Goal: Task Accomplishment & Management: Manage account settings

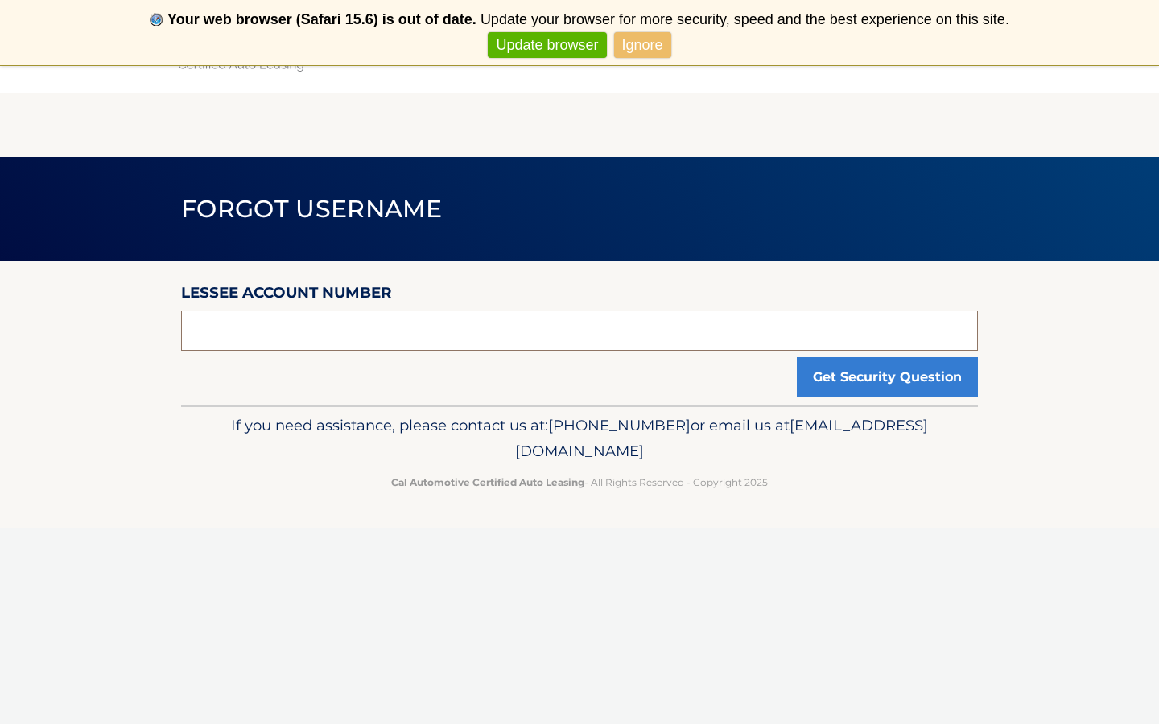
click at [400, 333] on input "text" at bounding box center [579, 331] width 797 height 40
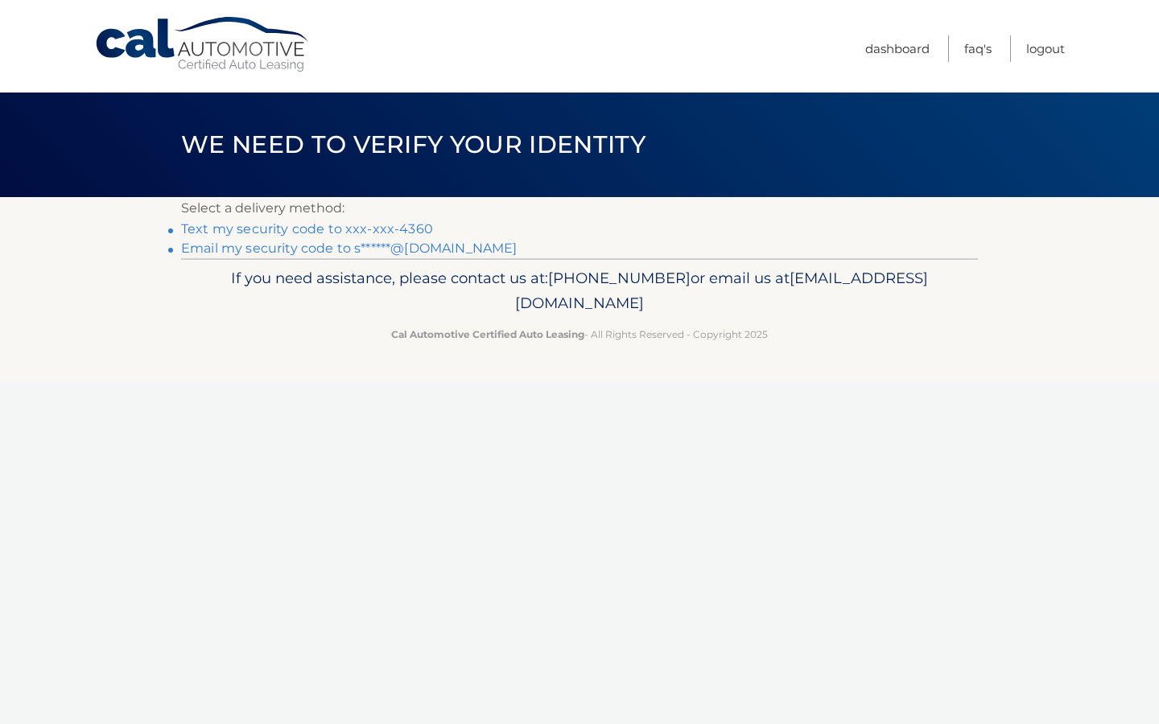
click at [415, 232] on link "Text my security code to xxx-xxx-4360" at bounding box center [307, 228] width 252 height 15
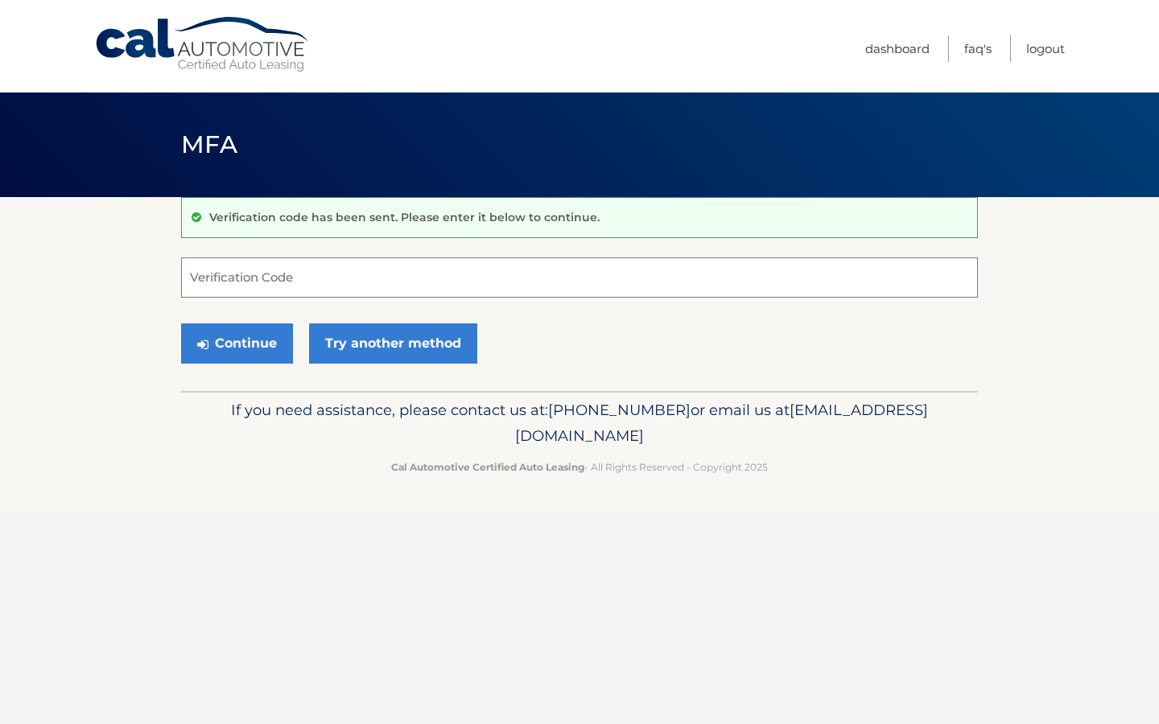
click at [217, 280] on input "Verification Code" at bounding box center [579, 277] width 797 height 40
type input "951416"
click at [220, 334] on button "Continue" at bounding box center [237, 343] width 112 height 40
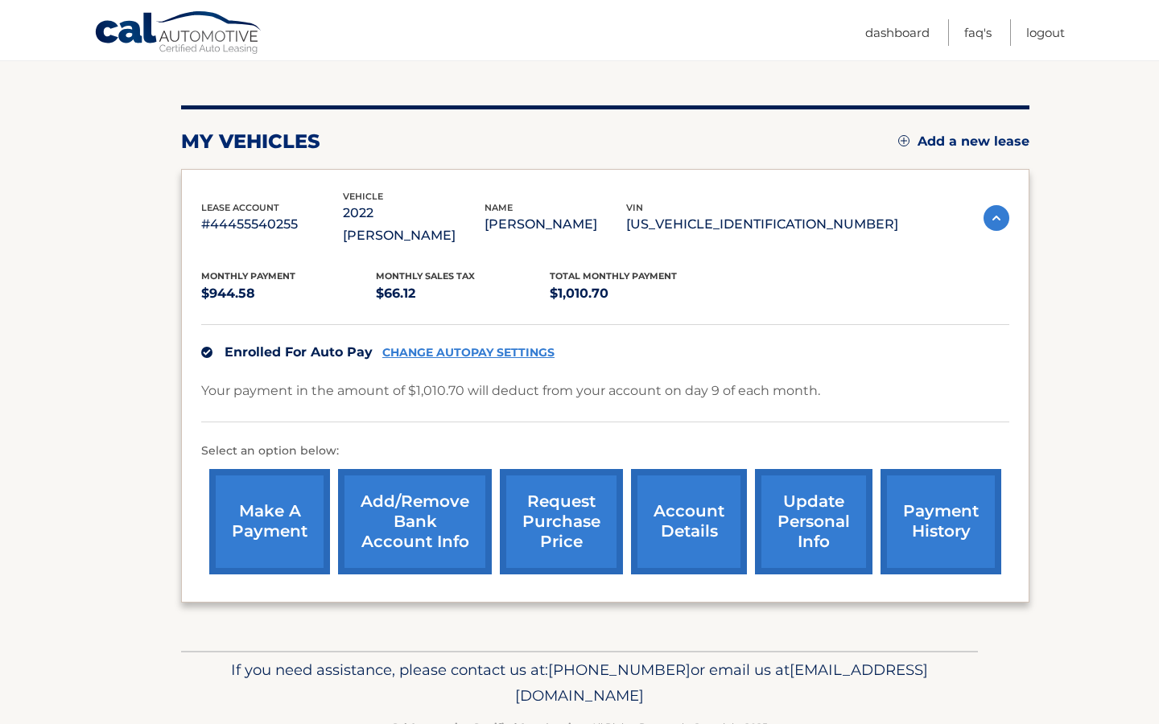
scroll to position [166, 0]
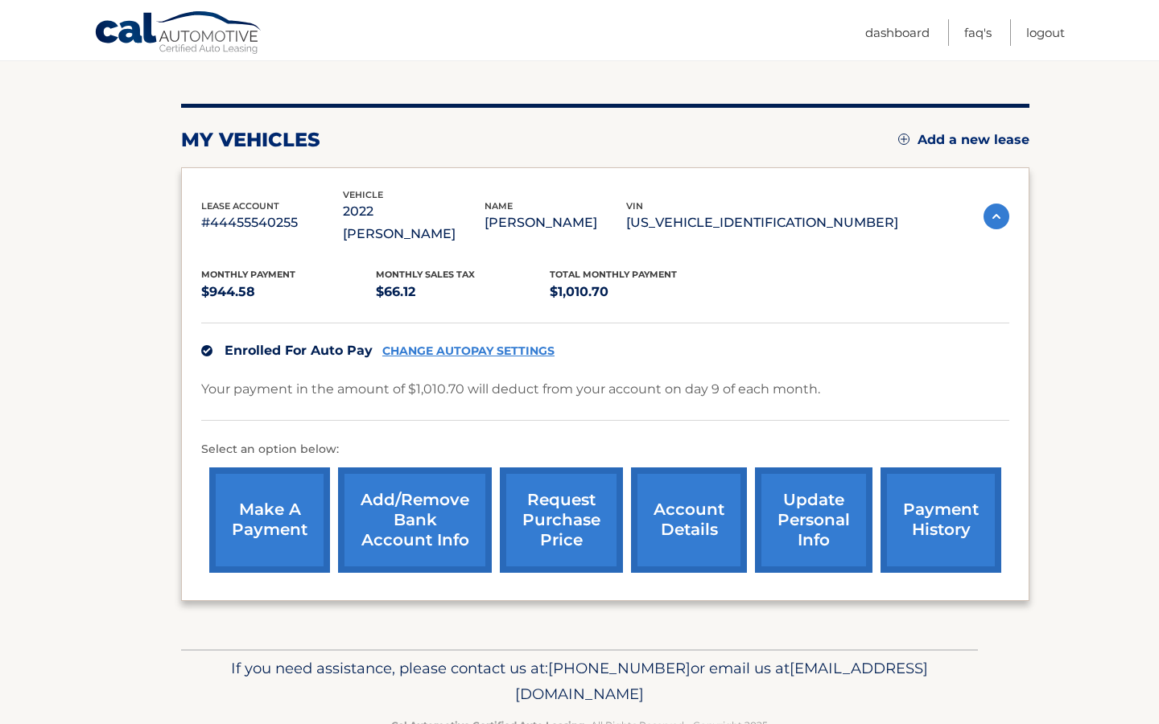
click at [603, 488] on link "request purchase price" at bounding box center [561, 519] width 123 height 105
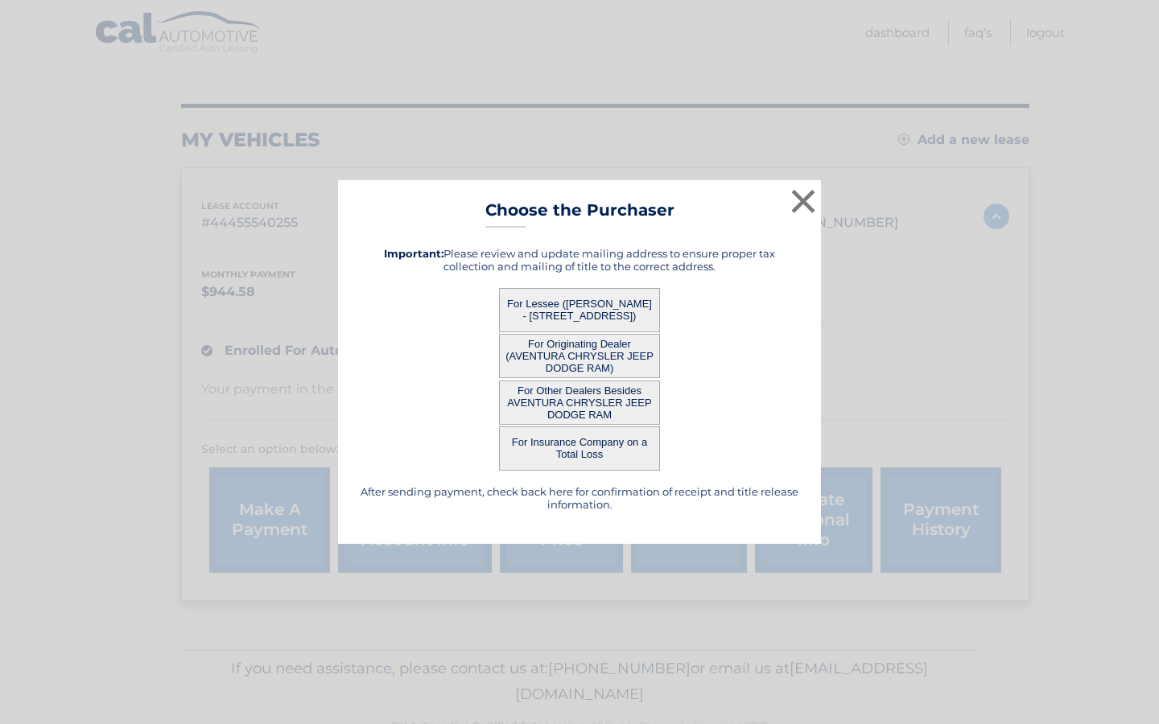
click at [627, 312] on button "For Lessee ([PERSON_NAME] - [STREET_ADDRESS])" at bounding box center [579, 310] width 161 height 44
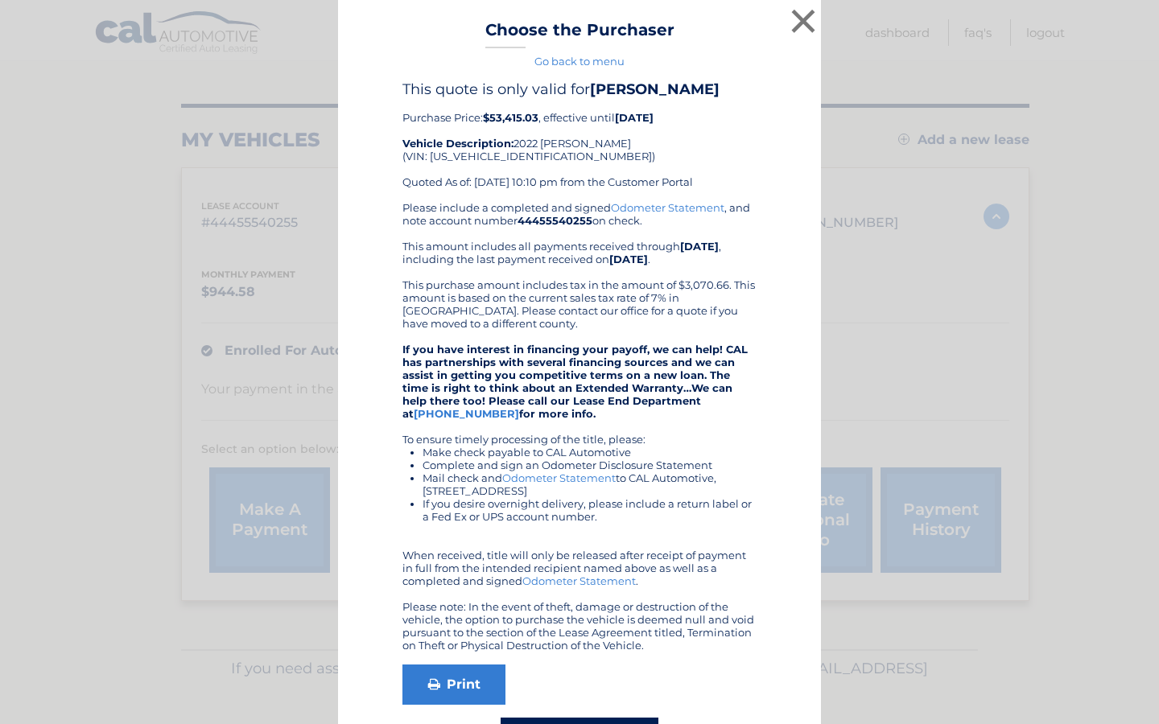
click at [562, 299] on div "× Choose the Purchaser Go back to menu After sending payment, check back here f…" at bounding box center [579, 396] width 483 height 793
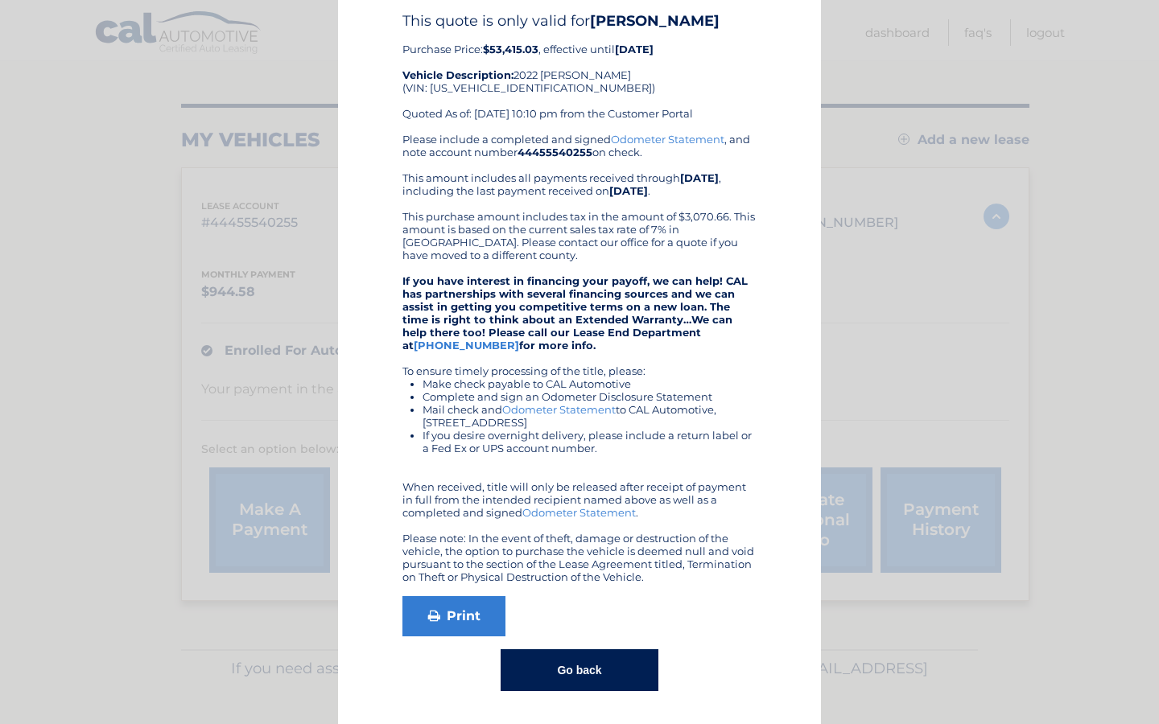
scroll to position [68, 0]
click at [595, 681] on button "Go back" at bounding box center [578, 671] width 157 height 42
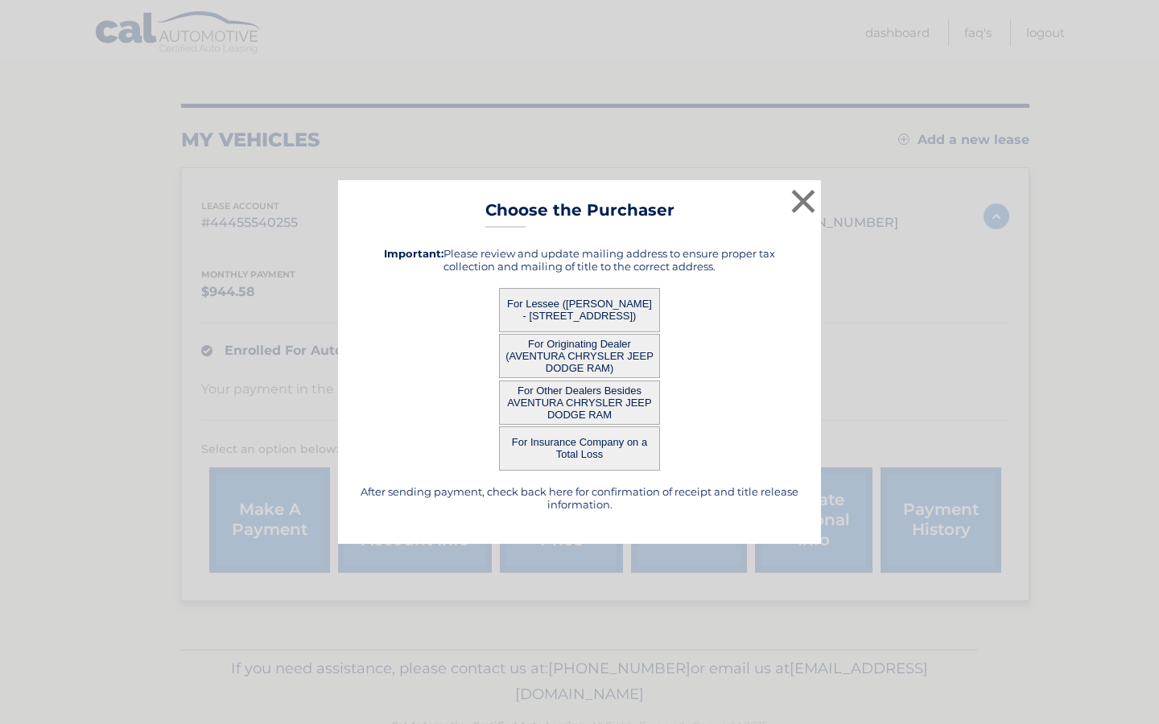
scroll to position [0, 0]
click at [806, 201] on button "×" at bounding box center [803, 201] width 32 height 32
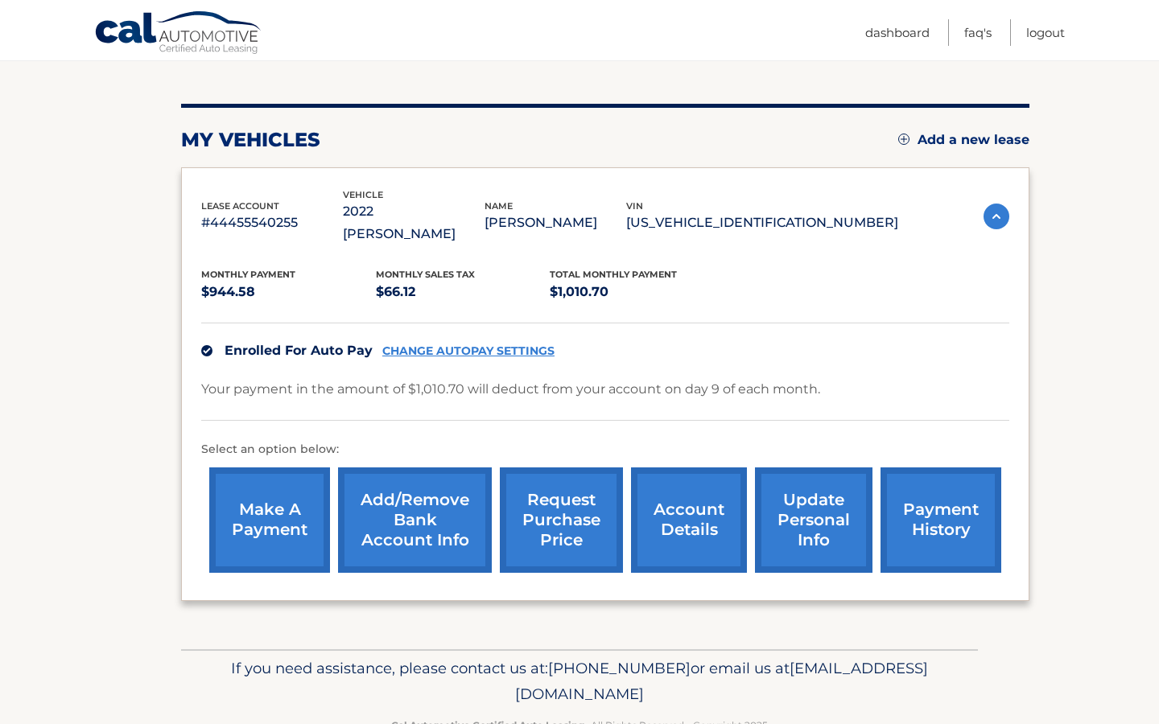
click at [517, 344] on link "CHANGE AUTOPAY SETTINGS" at bounding box center [468, 351] width 172 height 14
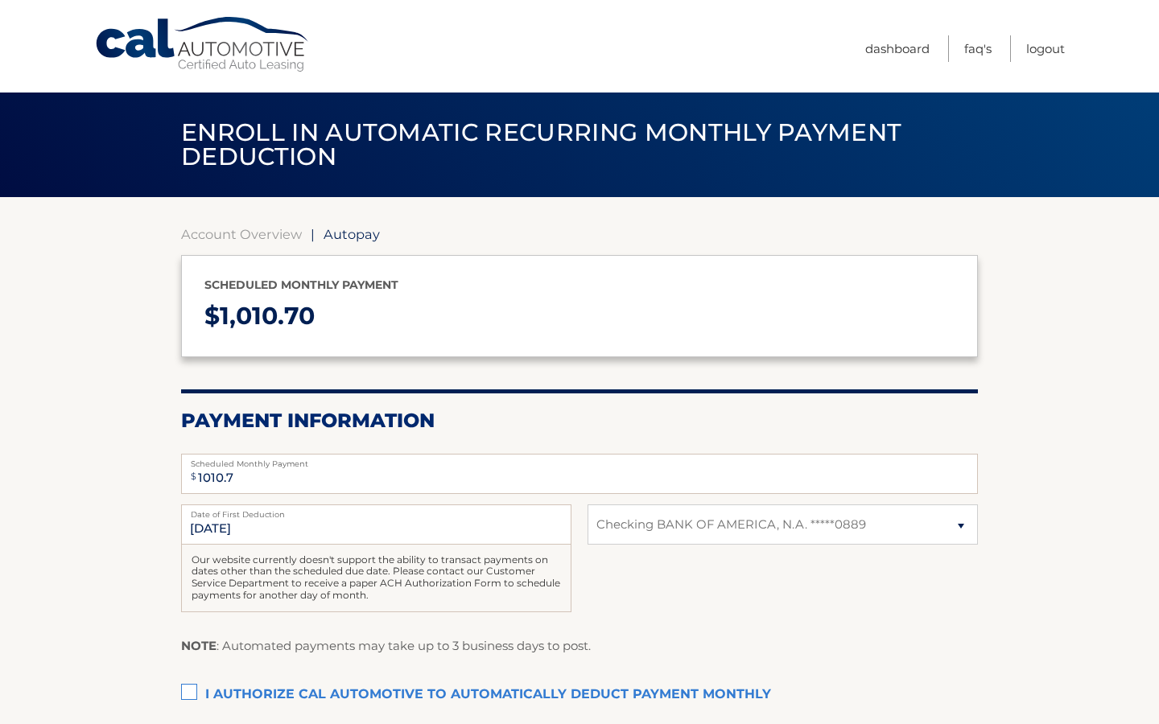
select select "YjQyNTBiMzgtOGM0MS00NzhkLTgwOWEtNzE1NjVkMTgwNmEy"
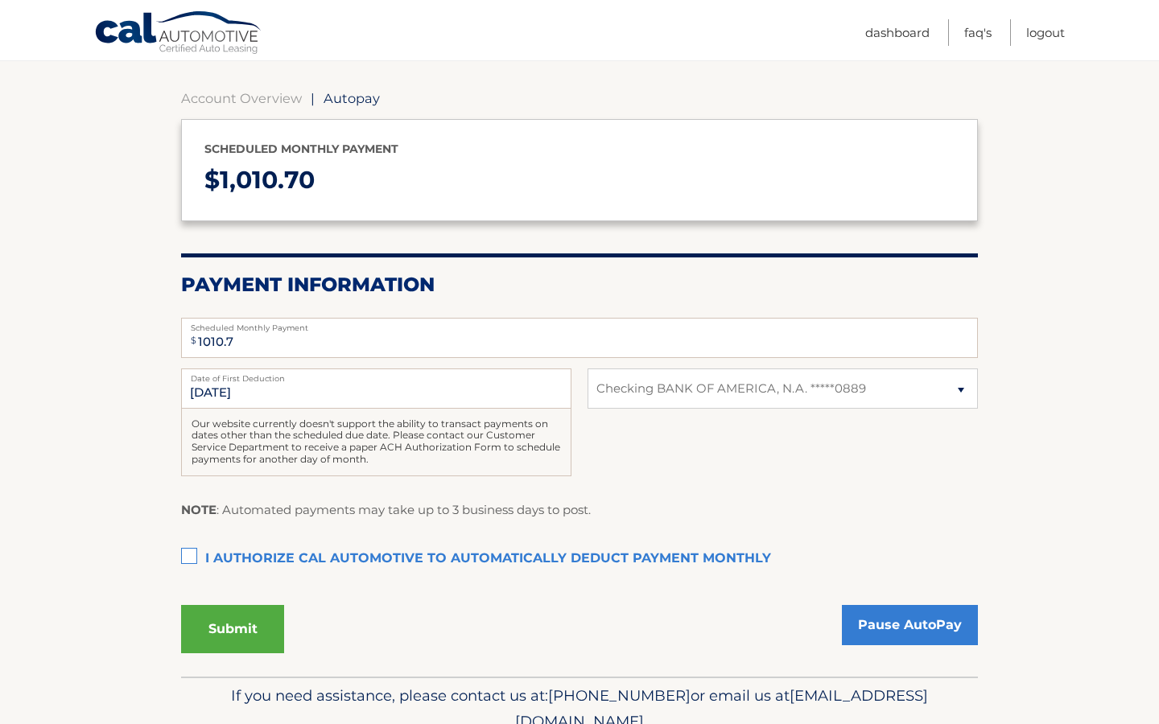
scroll to position [153, 0]
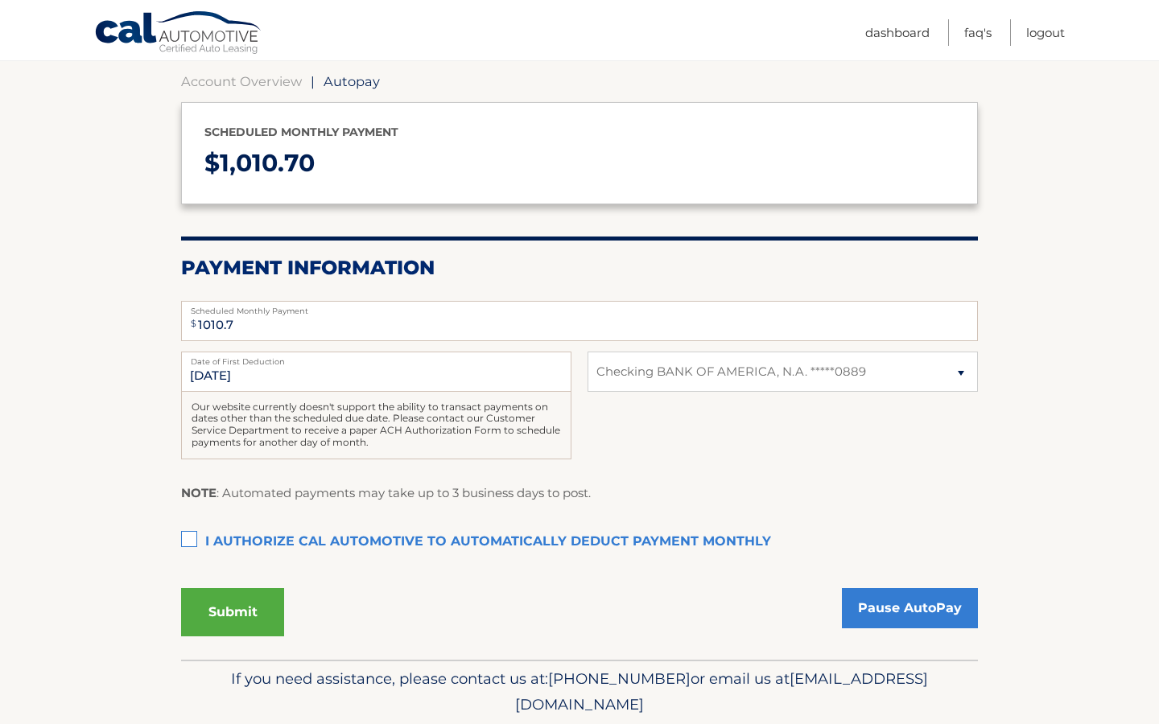
click at [187, 535] on label "I authorize cal automotive to automatically deduct payment monthly This checkbo…" at bounding box center [579, 542] width 797 height 32
click at [0, 0] on input "I authorize cal automotive to automatically deduct payment monthly This checkbo…" at bounding box center [0, 0] width 0 height 0
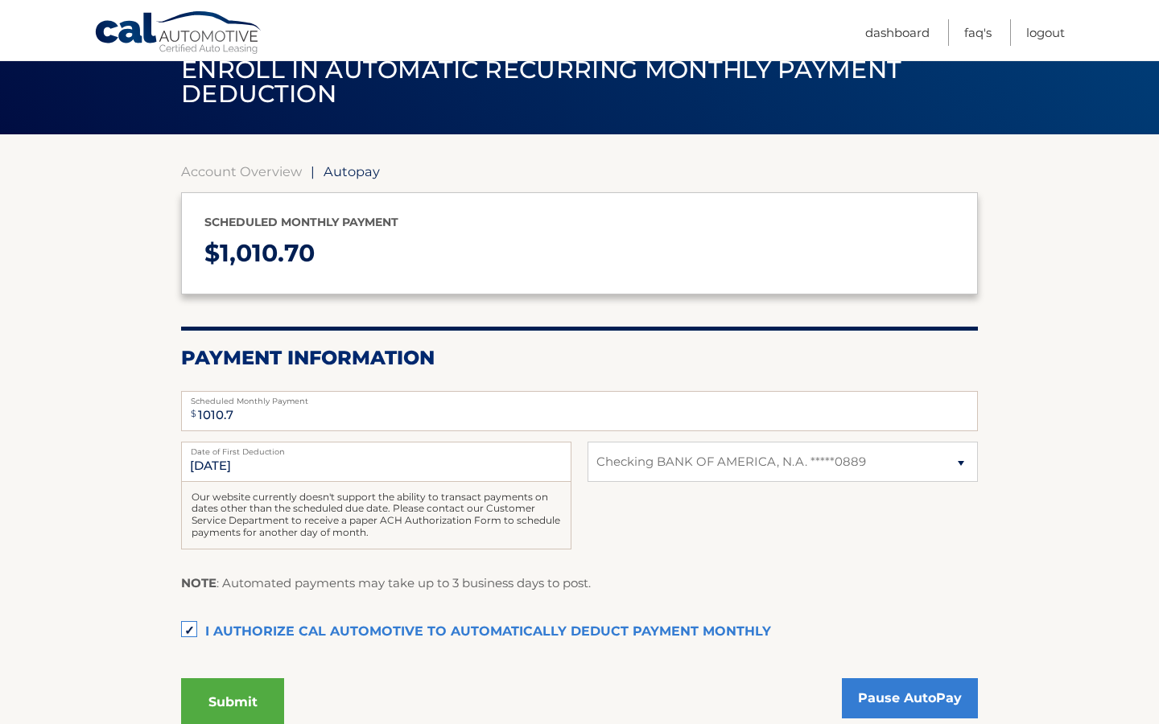
scroll to position [22, 0]
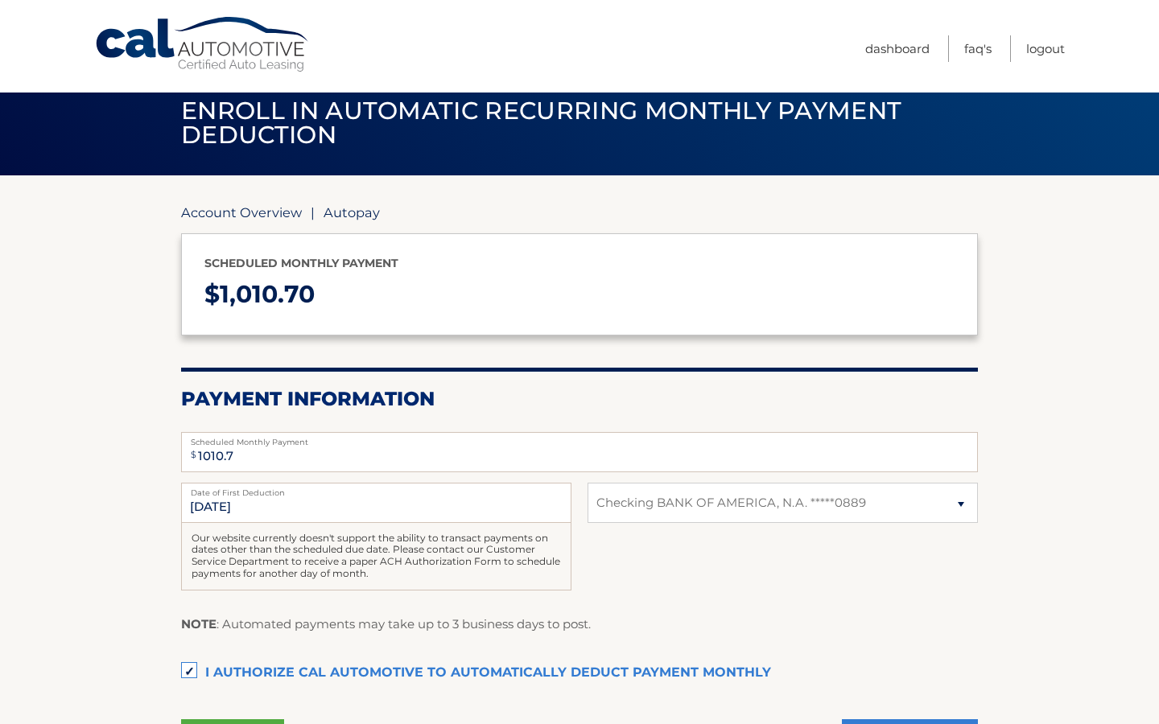
click at [292, 204] on link "Account Overview" at bounding box center [241, 212] width 121 height 16
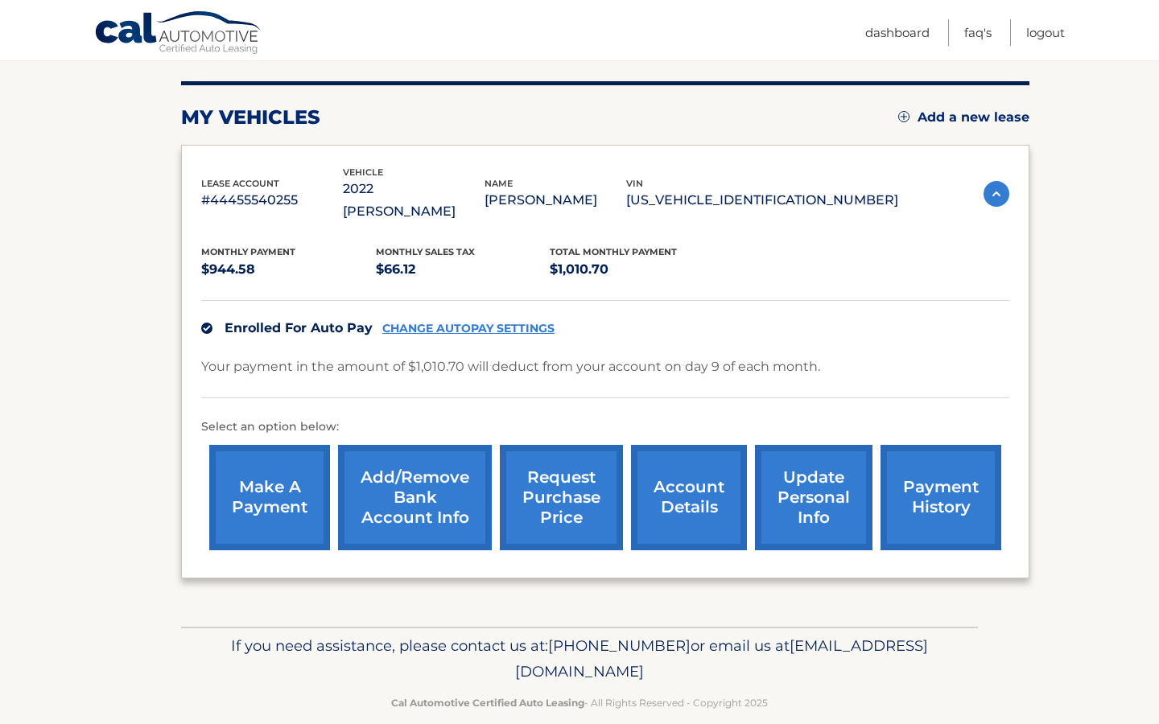
scroll to position [187, 0]
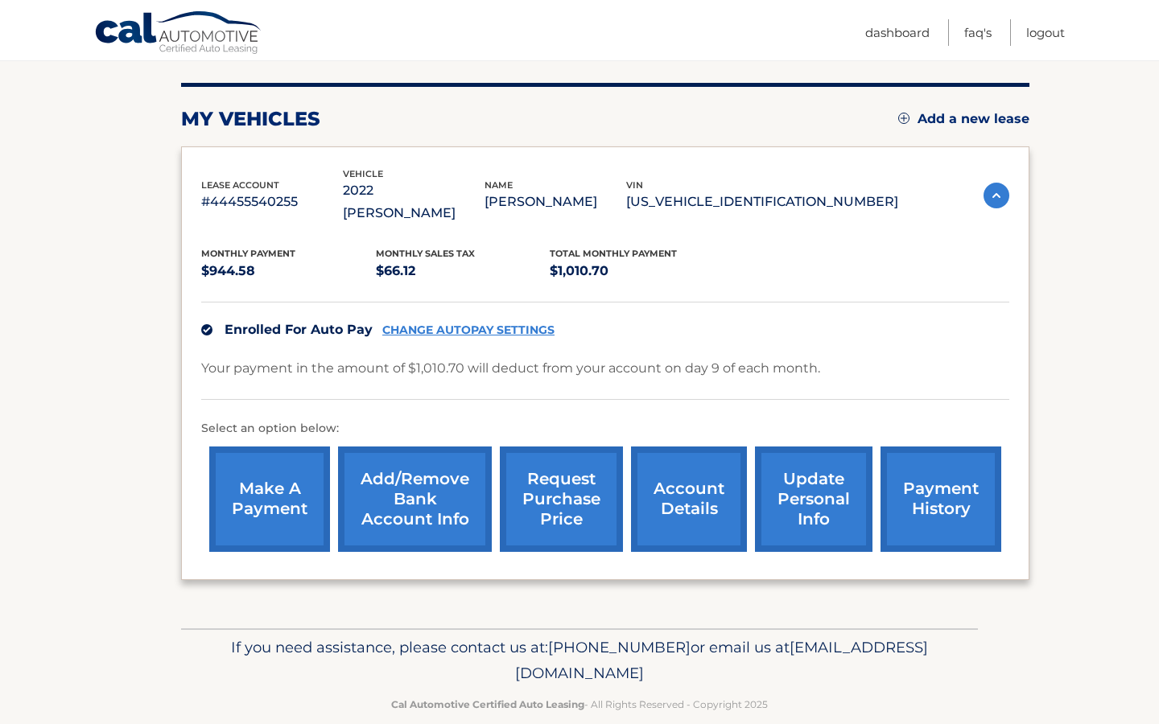
click at [467, 479] on link "Add/Remove bank account info" at bounding box center [415, 499] width 154 height 105
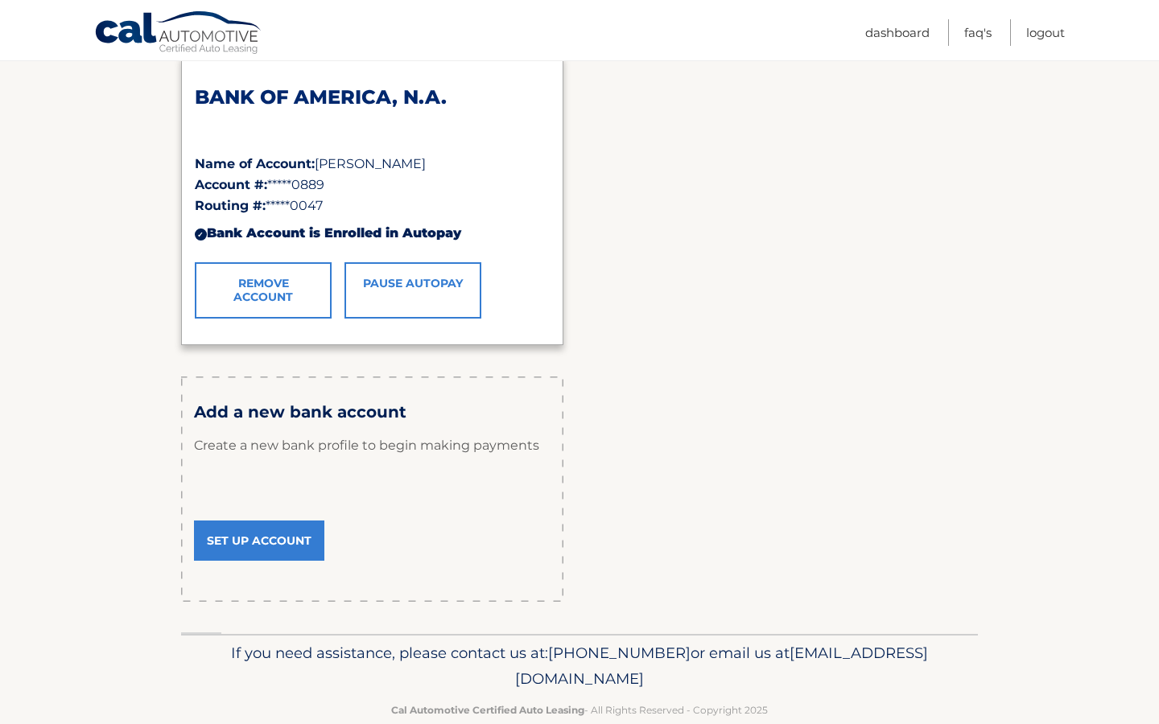
scroll to position [273, 0]
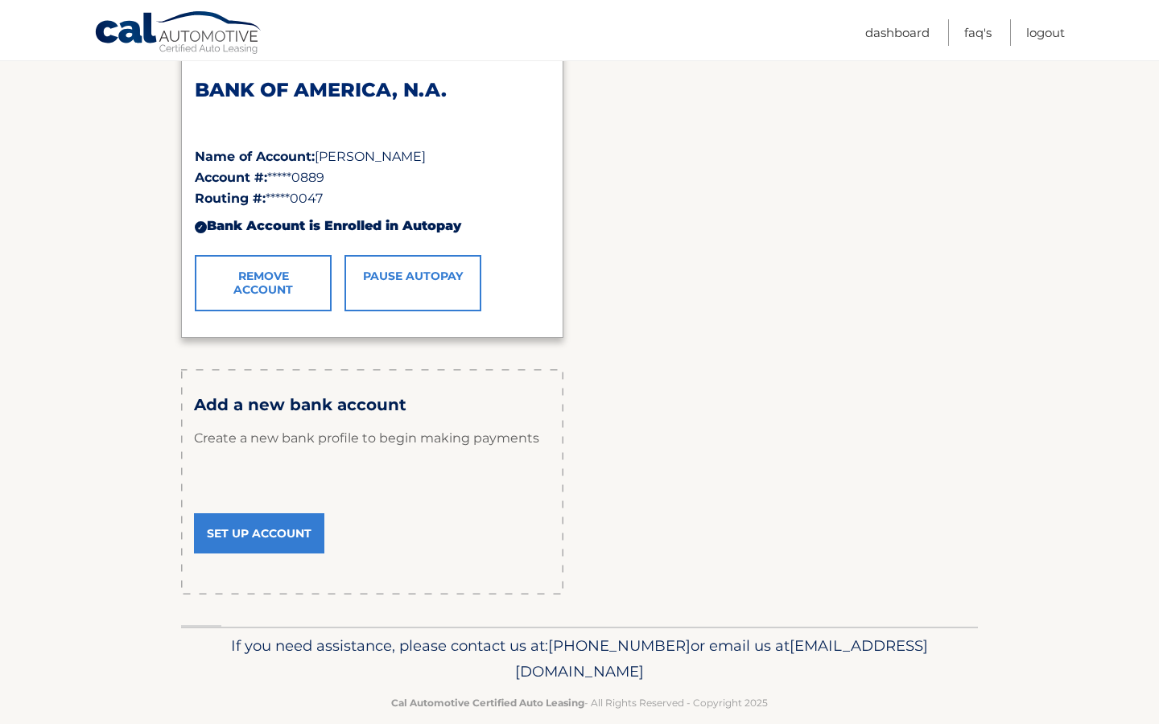
click at [220, 650] on p "If you need assistance, please contact us at: 609-807-3200 or email us at Custo…" at bounding box center [579, 658] width 776 height 51
click at [244, 525] on link "Set Up Account" at bounding box center [259, 533] width 130 height 40
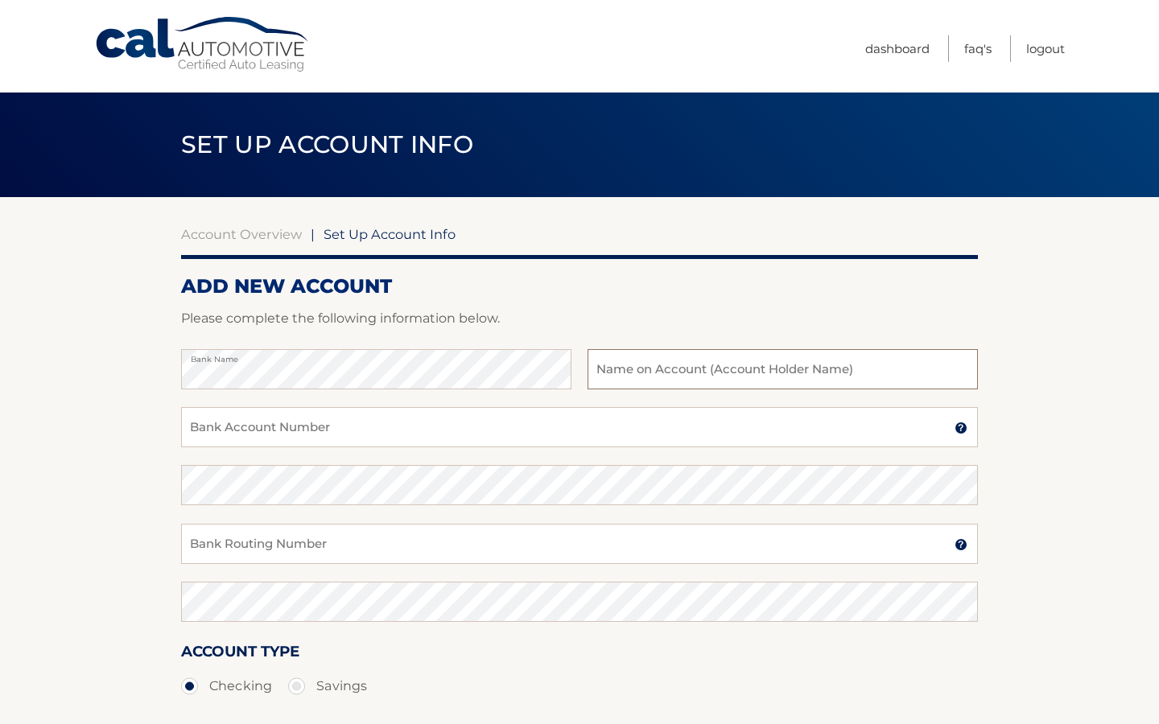
click at [652, 360] on input "text" at bounding box center [782, 369] width 390 height 40
type input "Loas"
click at [397, 425] on input "Bank Account Number" at bounding box center [579, 427] width 797 height 40
click at [397, 426] on input "898150294981" at bounding box center [579, 427] width 797 height 40
type input "898150294981"
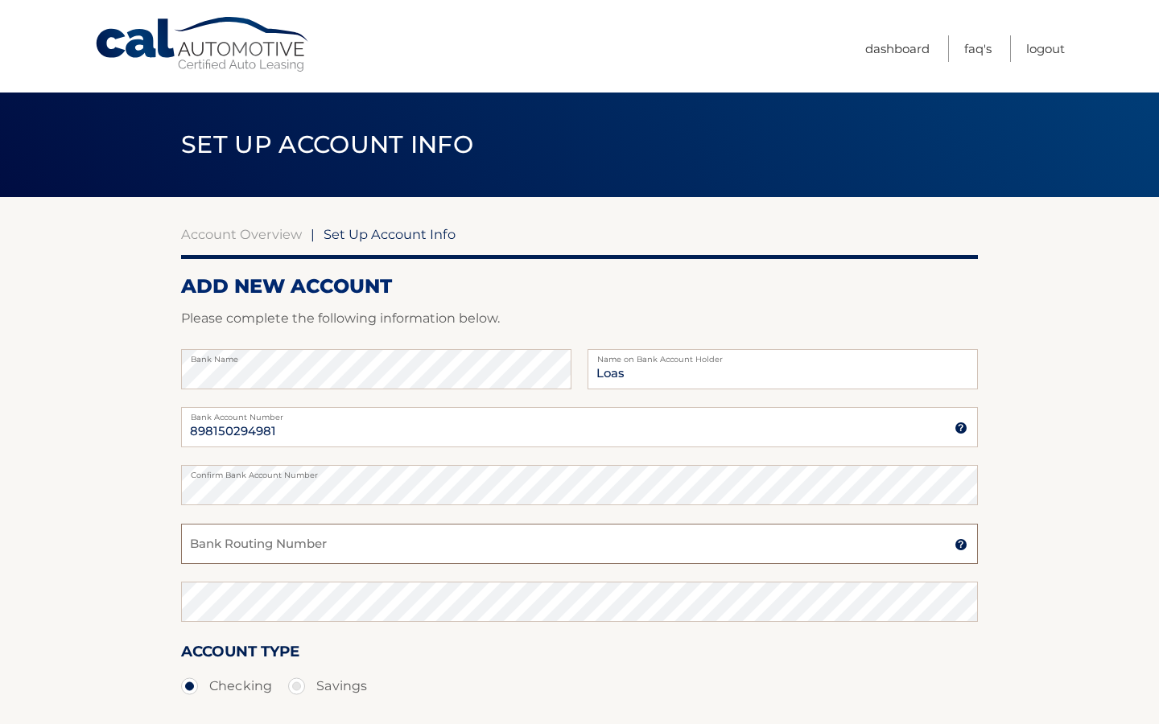
click at [356, 552] on input "Bank Routing Number" at bounding box center [579, 544] width 797 height 40
type input "063100277"
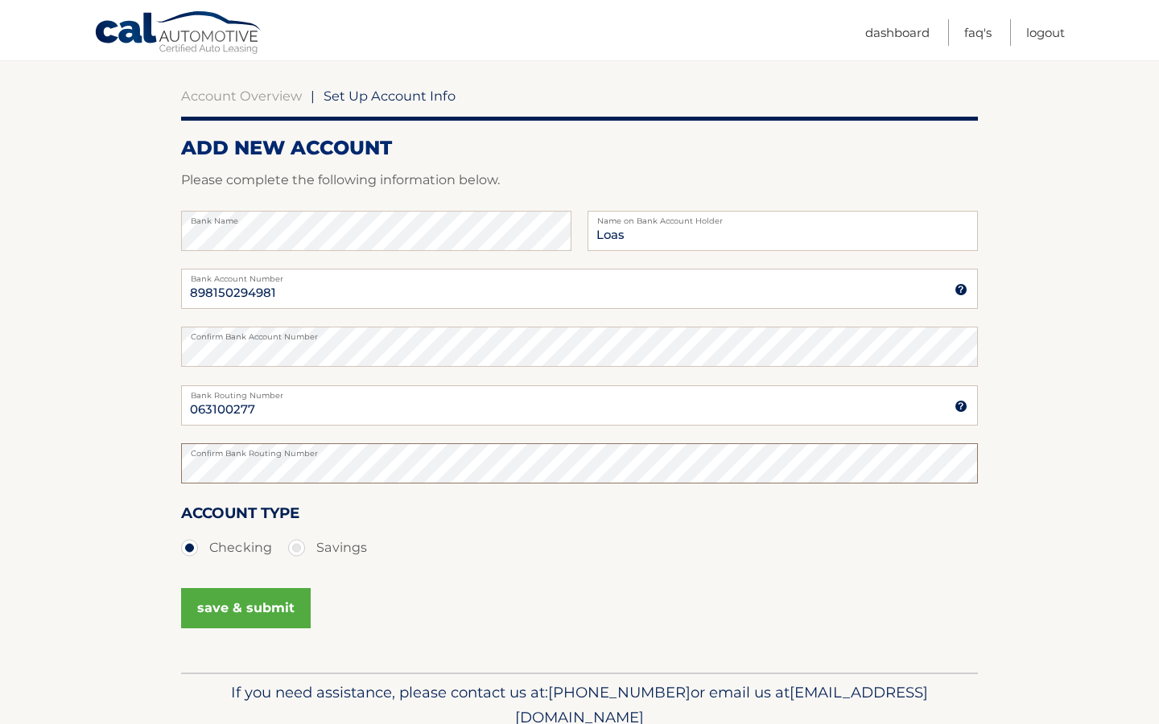
scroll to position [140, 0]
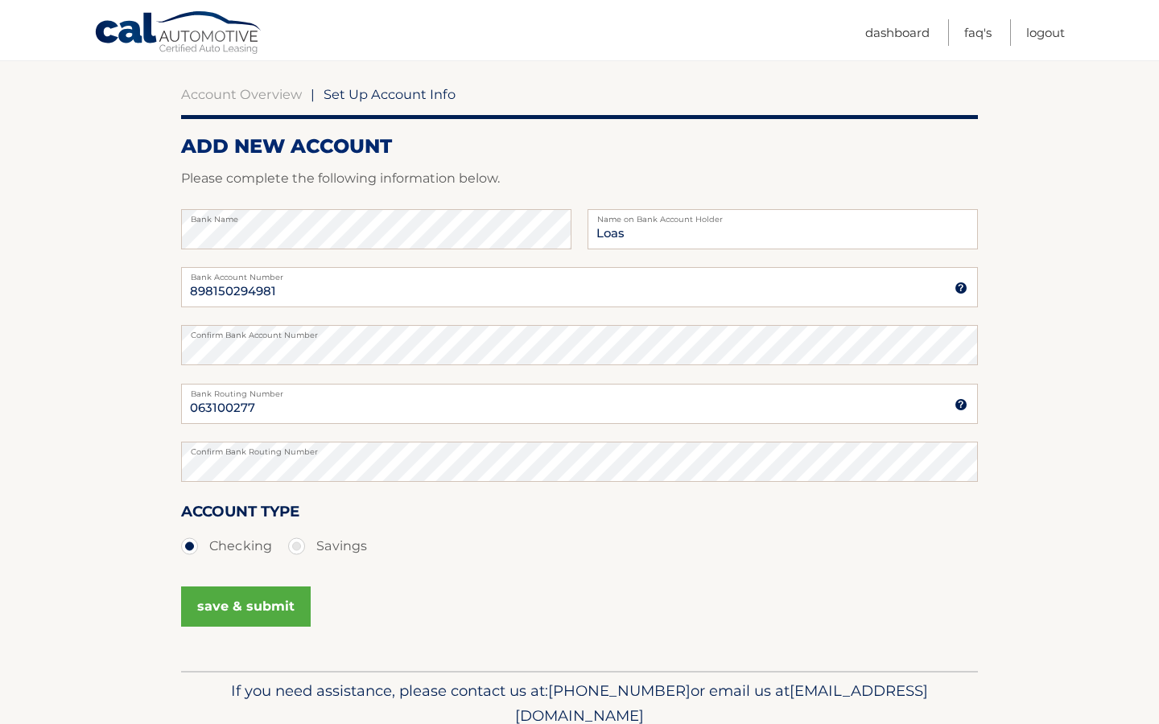
click at [244, 611] on button "save & submit" at bounding box center [246, 607] width 130 height 40
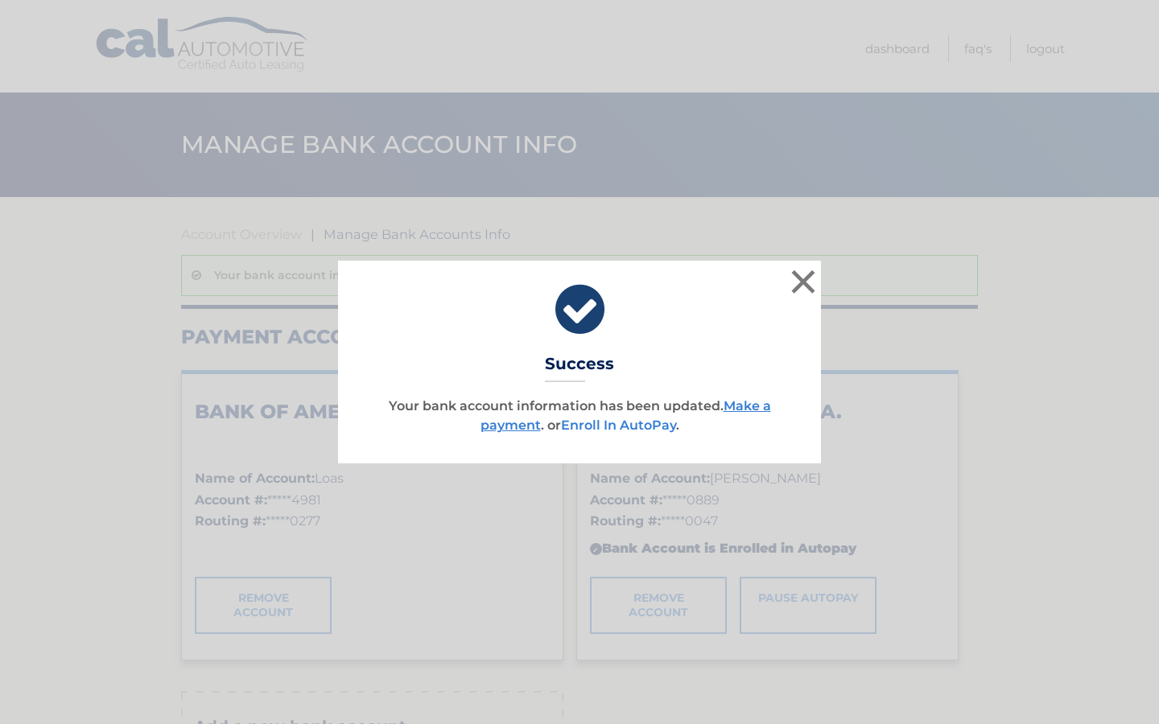
click at [656, 419] on link "Enroll In AutoPay" at bounding box center [618, 425] width 115 height 15
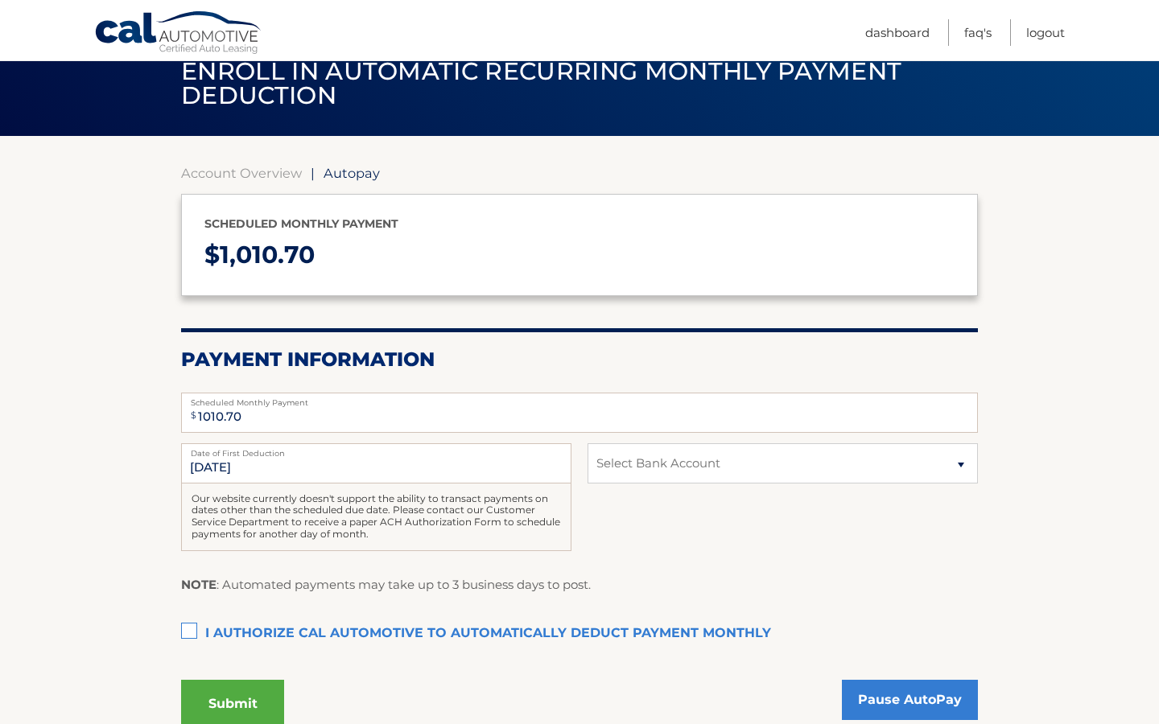
scroll to position [76, 0]
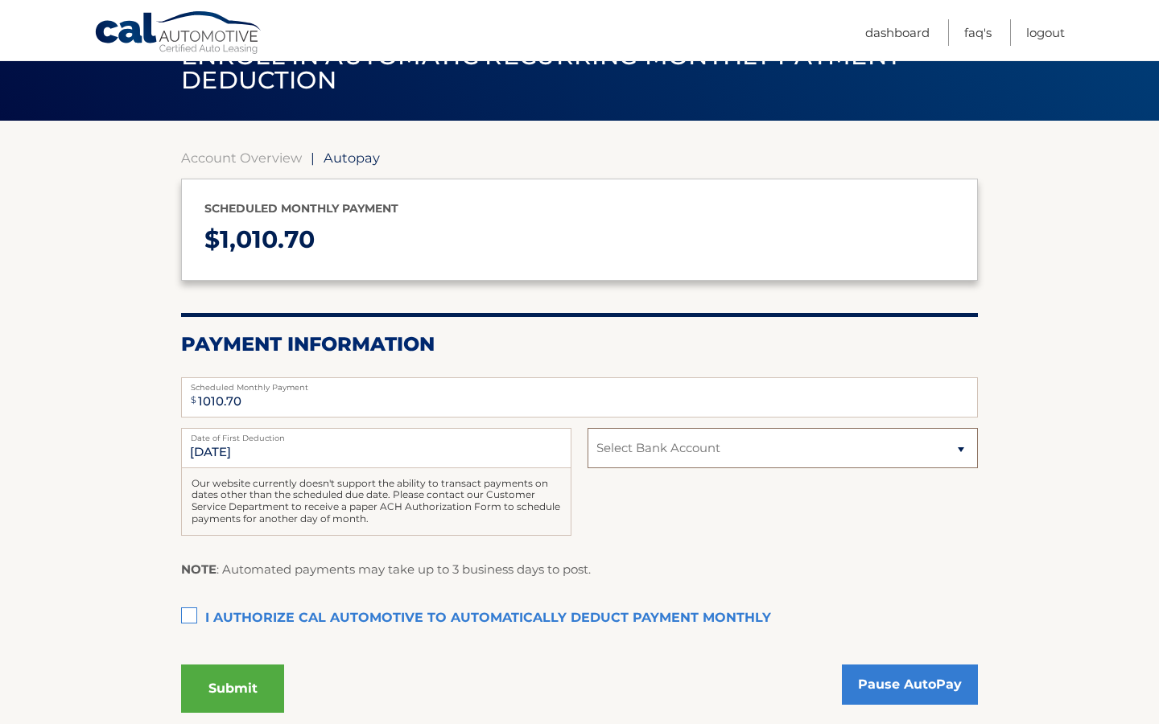
select select "Nzg3YjkyOGEtOTE4MC00ZDg1LWIxNzctMzAwMTYzN2Y4NzUw"
click at [183, 612] on label "I authorize cal automotive to automatically deduct payment monthly This checkbo…" at bounding box center [579, 619] width 797 height 32
click at [0, 0] on input "I authorize cal automotive to automatically deduct payment monthly This checkbo…" at bounding box center [0, 0] width 0 height 0
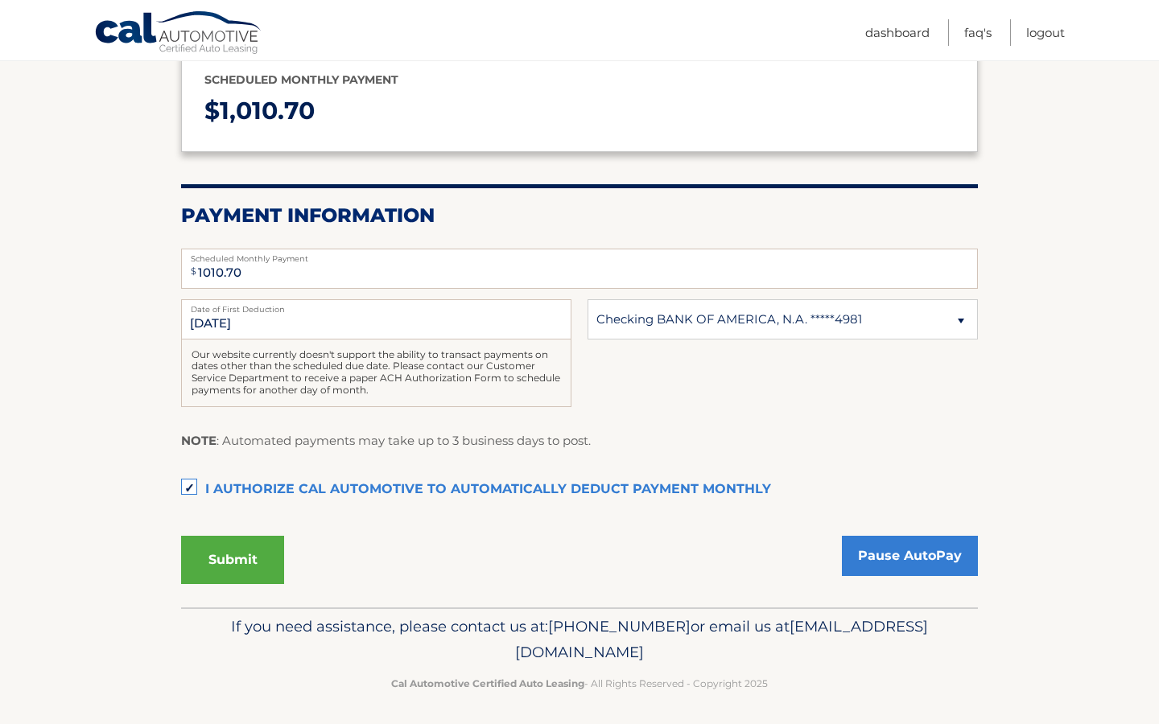
scroll to position [204, 0]
click at [245, 554] on button "Submit" at bounding box center [232, 561] width 103 height 48
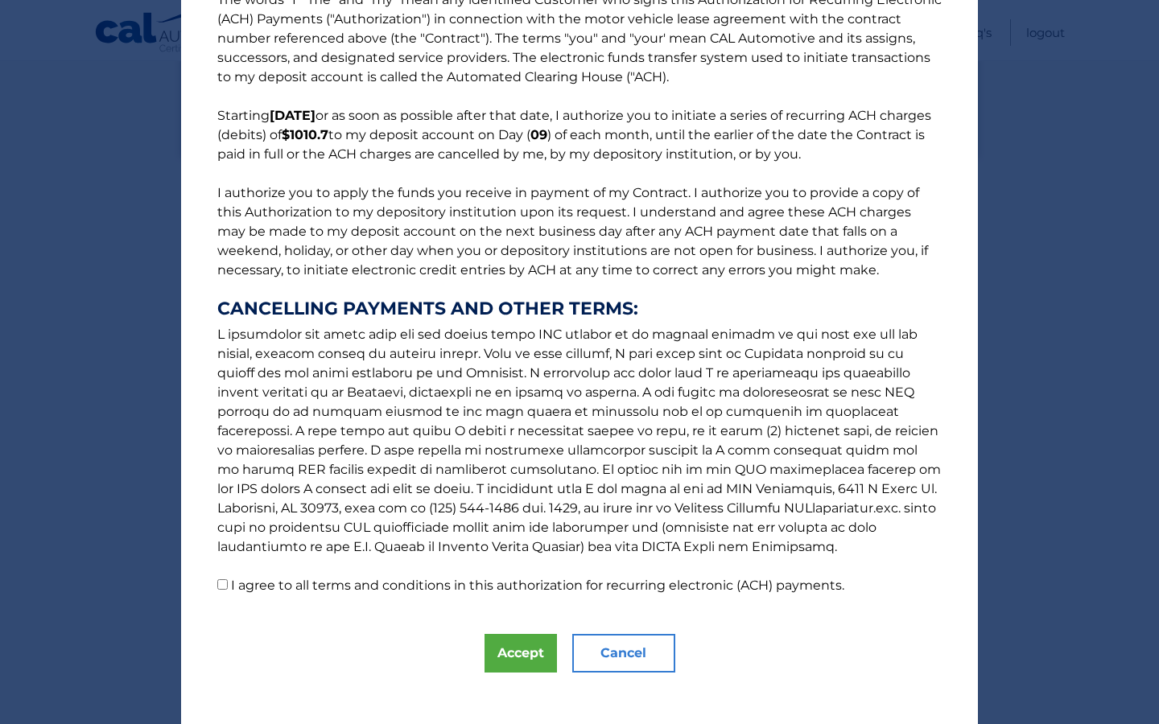
scroll to position [38, 0]
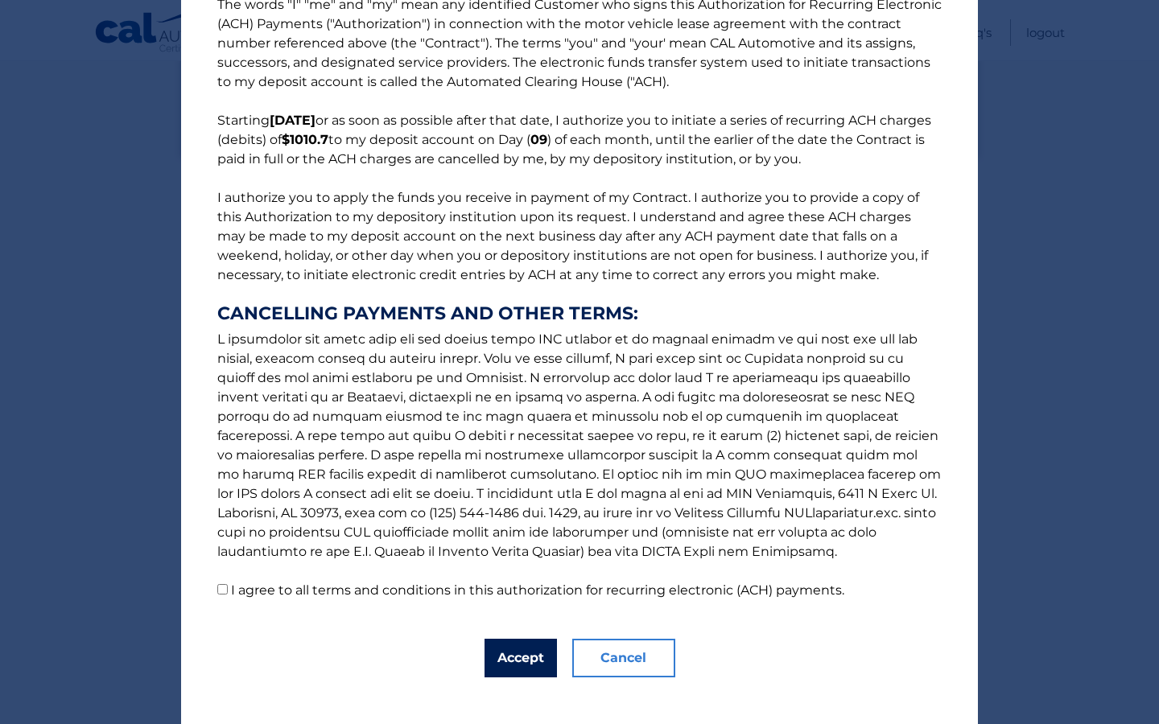
click at [528, 665] on button "Accept" at bounding box center [520, 658] width 72 height 39
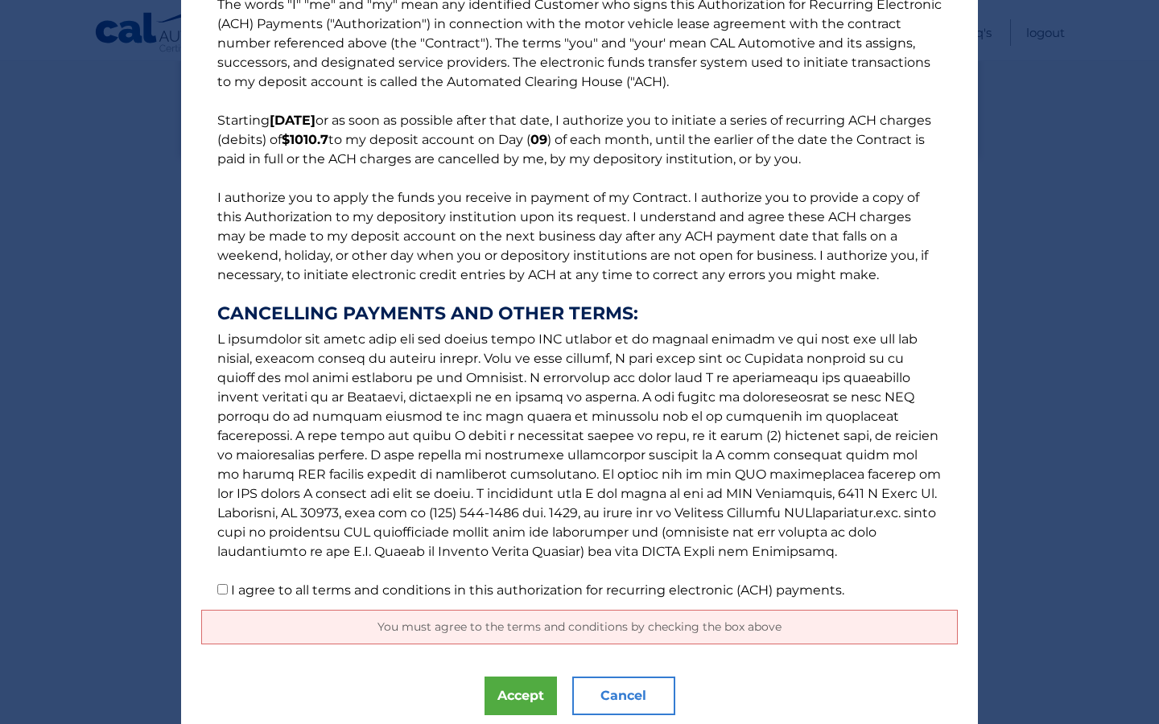
click at [225, 594] on input "I agree to all terms and conditions in this authorization for recurring electro…" at bounding box center [222, 589] width 10 height 10
checkbox input "true"
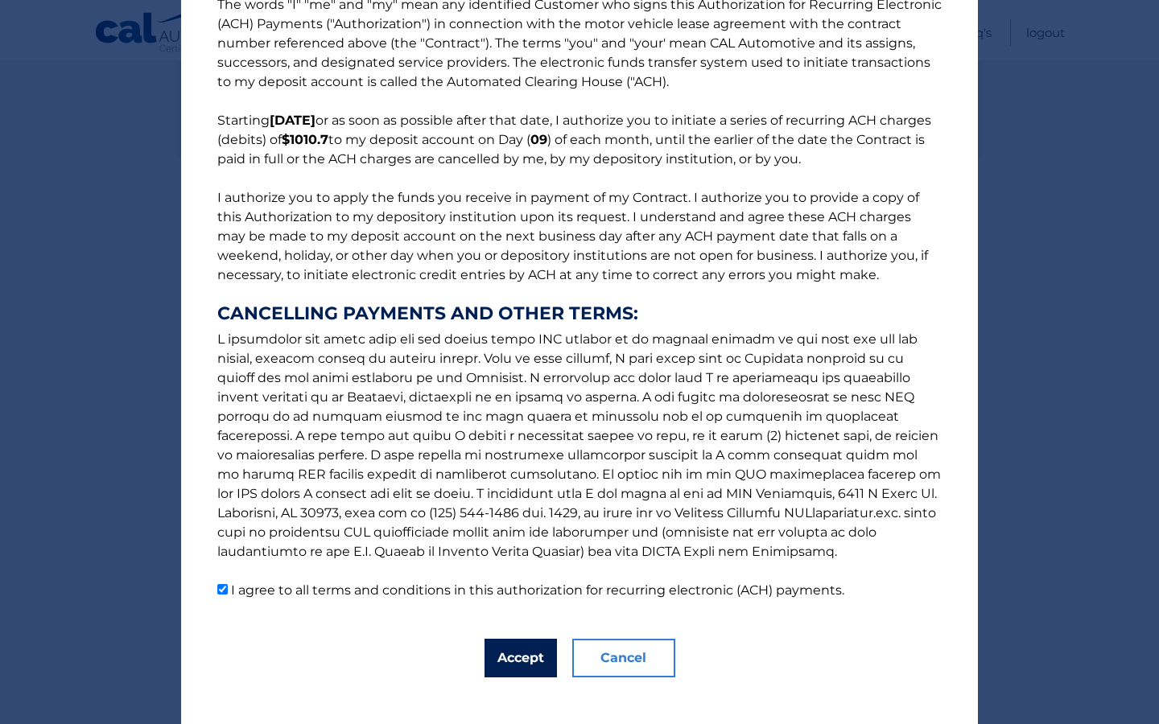
click at [515, 661] on button "Accept" at bounding box center [520, 658] width 72 height 39
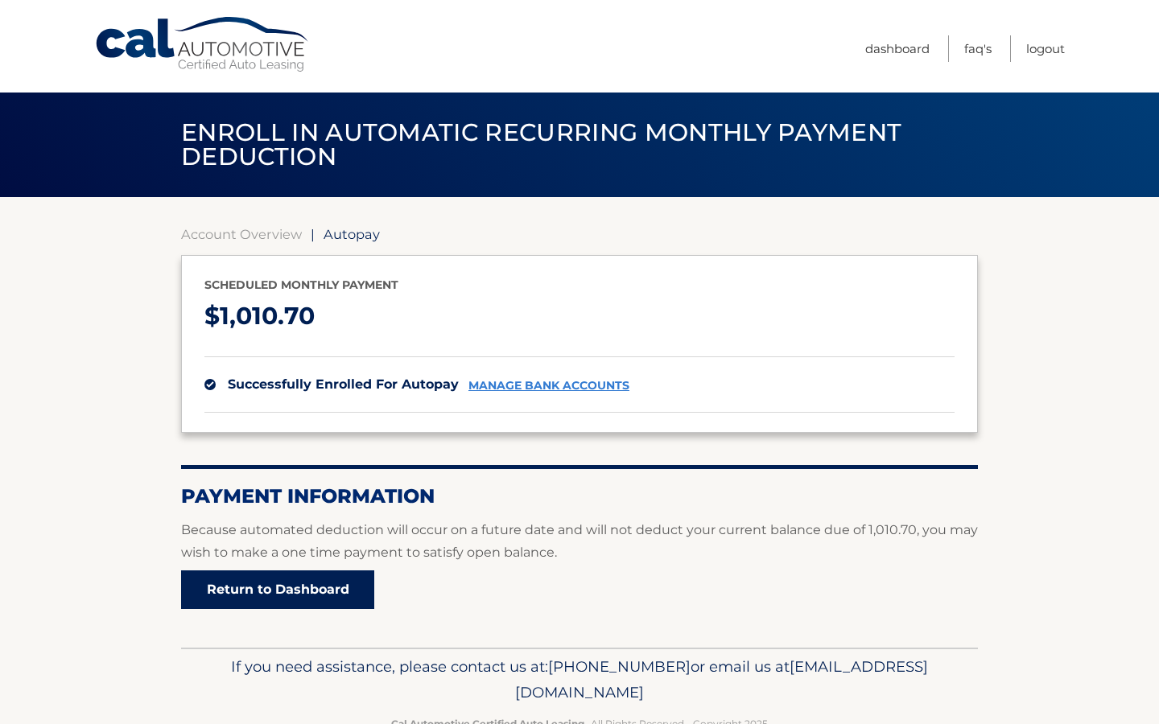
click at [311, 574] on link "Return to Dashboard" at bounding box center [277, 589] width 193 height 39
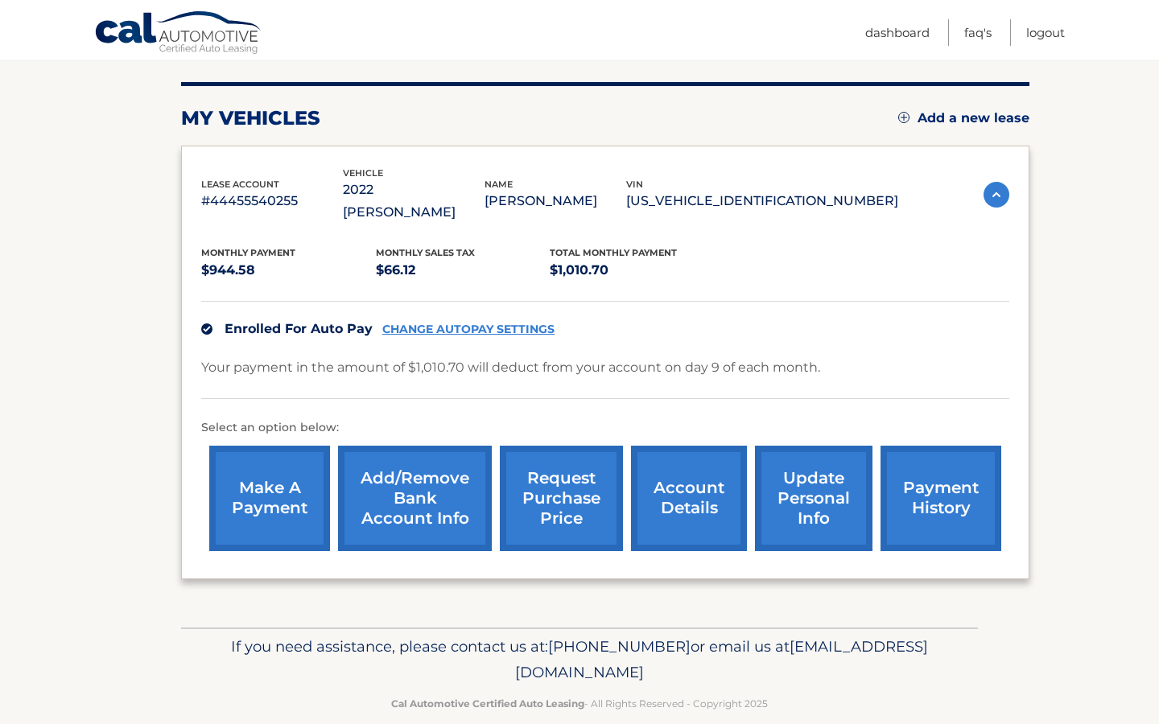
scroll to position [187, 0]
click at [382, 357] on p "Your payment in the amount of $1,010.70 will deduct from your account on day 9 …" at bounding box center [510, 368] width 619 height 23
click at [343, 178] on div "lease account #44455540255" at bounding box center [272, 196] width 142 height 36
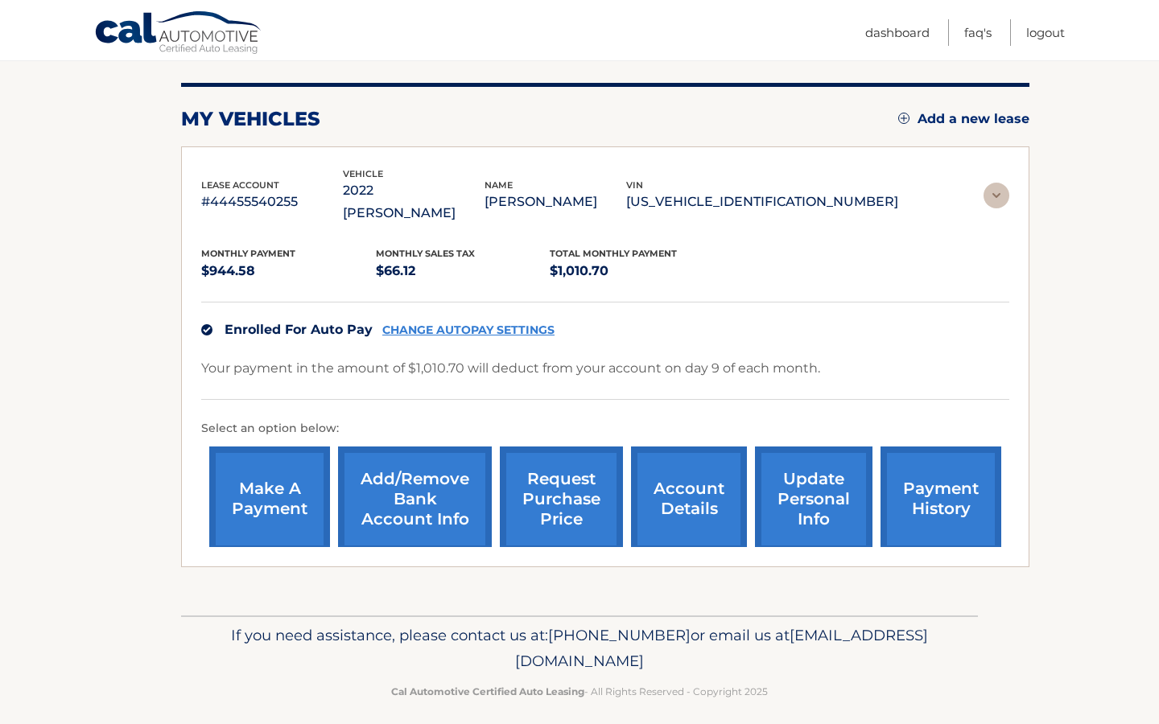
scroll to position [0, 0]
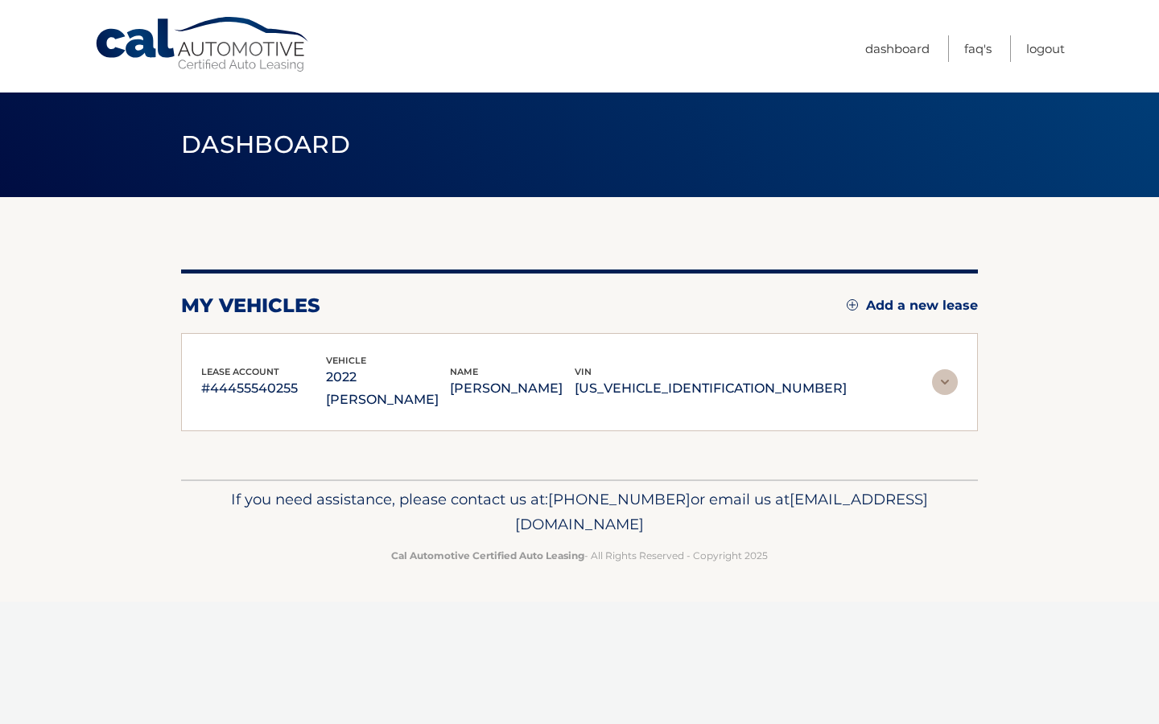
click at [351, 170] on header "Dashboard" at bounding box center [579, 145] width 797 height 105
click at [424, 341] on div "lease account #44455540255 vehicle 2022 Jeep Wagoneer name [PERSON_NAME] vin [U…" at bounding box center [579, 382] width 797 height 99
click at [451, 373] on p "2022 [PERSON_NAME]" at bounding box center [388, 388] width 125 height 45
